Goal: Transaction & Acquisition: Register for event/course

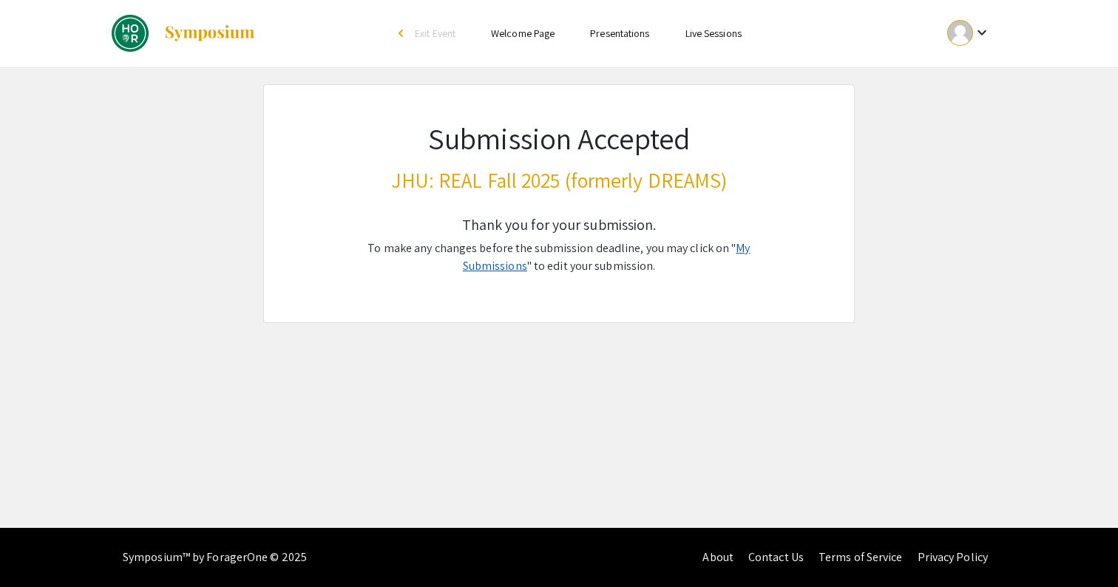
click at [736, 253] on link "My Submissions" at bounding box center [607, 256] width 288 height 33
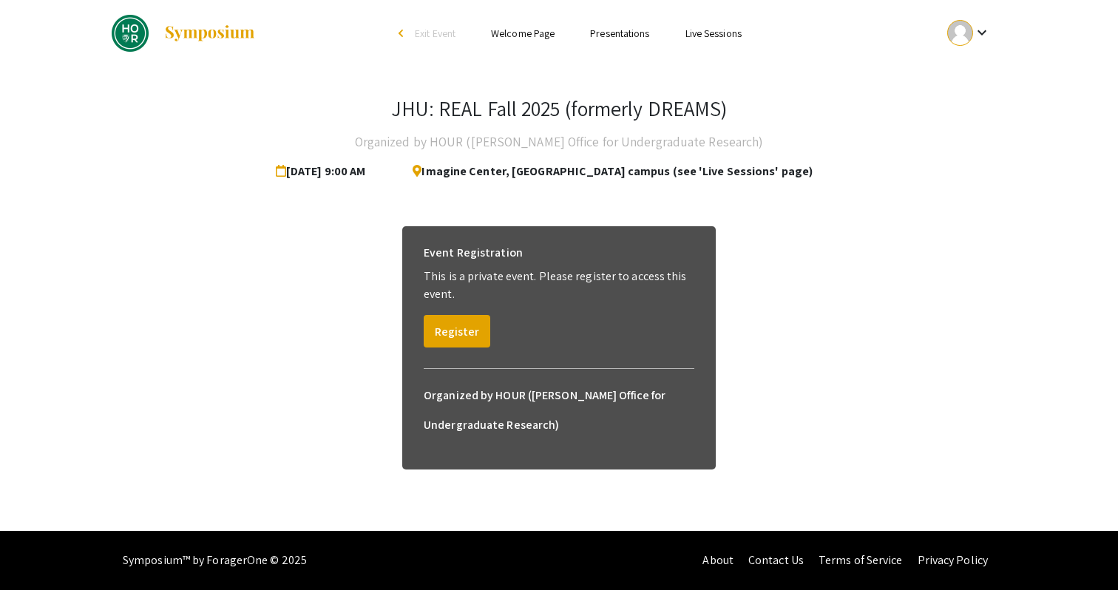
click at [469, 330] on button "Register" at bounding box center [457, 331] width 67 height 33
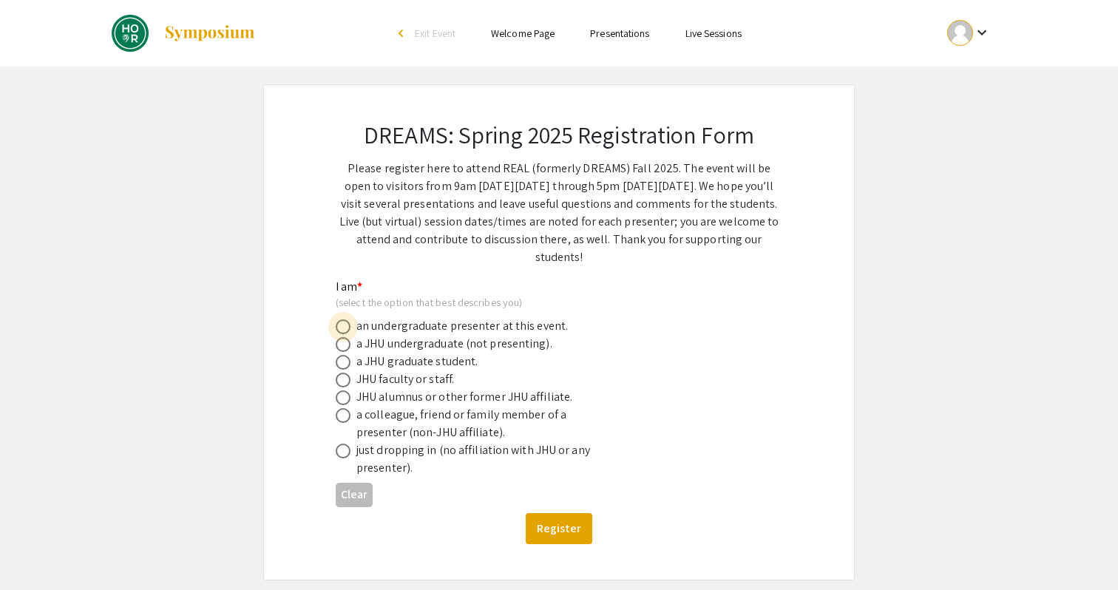
click at [341, 328] on span at bounding box center [343, 326] width 15 height 15
click at [341, 328] on input "radio" at bounding box center [343, 326] width 15 height 15
radio input "true"
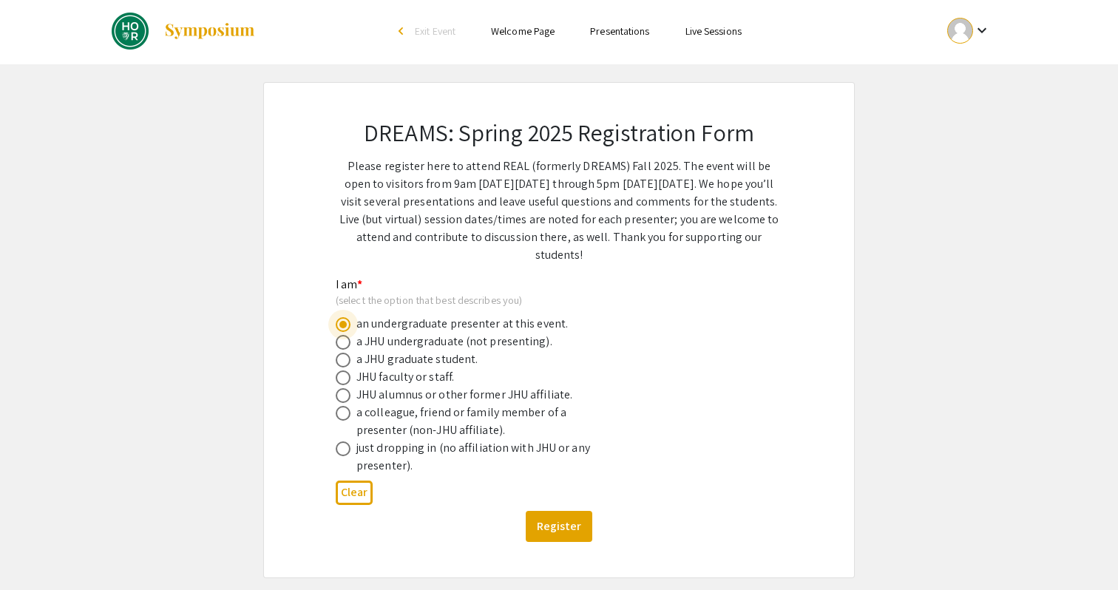
click at [434, 218] on p "Please register here to attend REAL (formerly DREAMS) Fall 2025. The event will…" at bounding box center [559, 210] width 447 height 106
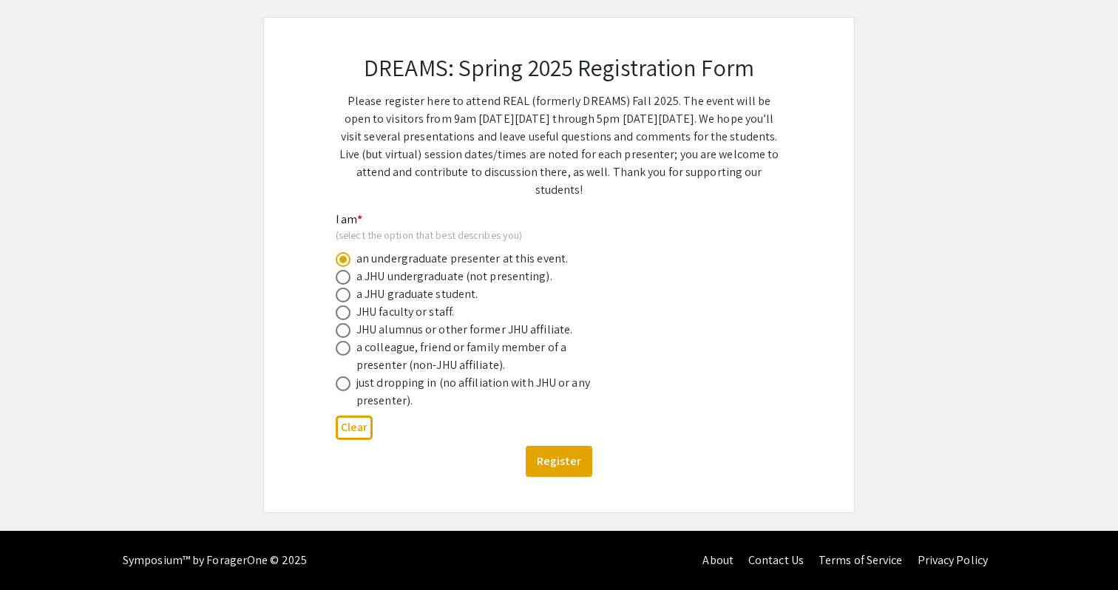
scroll to position [67, 0]
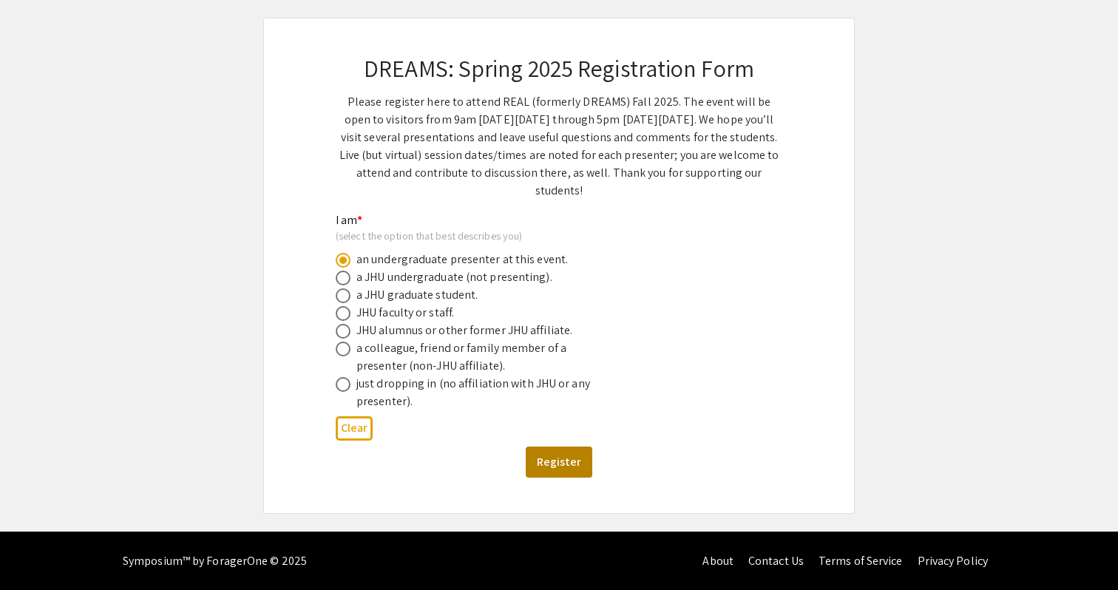
click at [558, 464] on button "Register" at bounding box center [559, 462] width 67 height 31
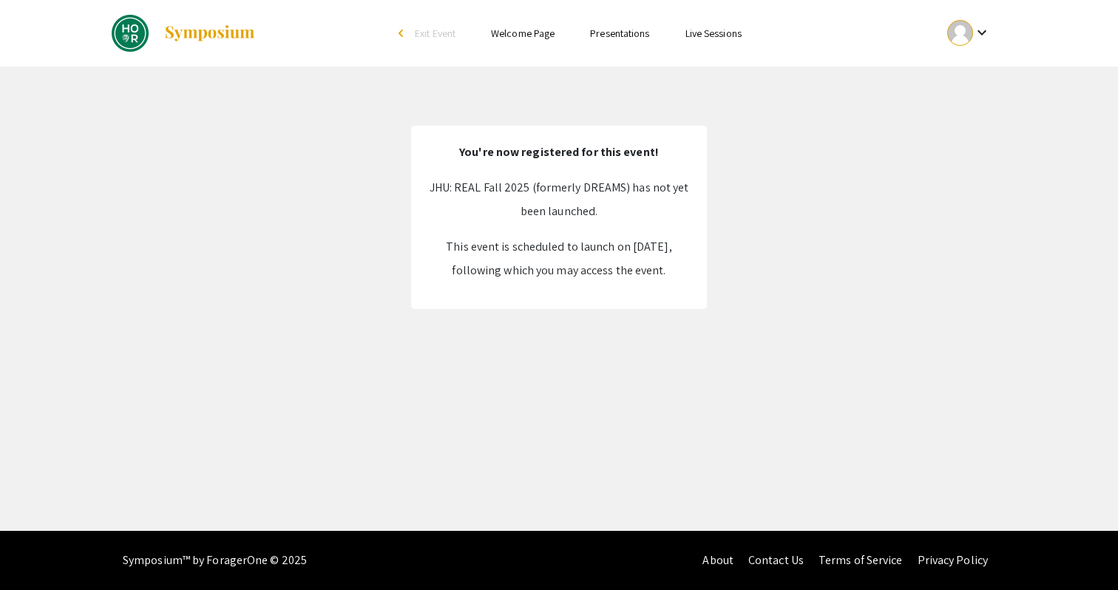
scroll to position [0, 0]
click at [968, 33] on div at bounding box center [960, 33] width 26 height 26
click at [966, 107] on button "My Submissions" at bounding box center [977, 108] width 91 height 35
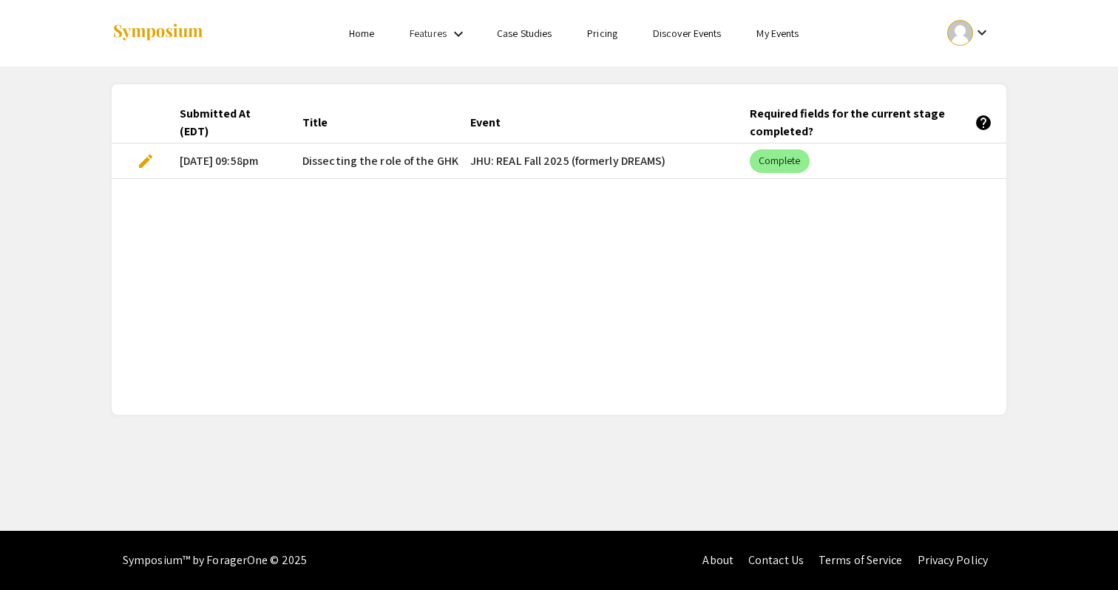
click at [645, 163] on mat-cell "JHU: REAL Fall 2025 (formerly DREAMS)" at bounding box center [597, 160] width 279 height 35
click at [557, 168] on mat-cell "JHU: REAL Fall 2025 (formerly DREAMS)" at bounding box center [597, 160] width 279 height 35
